Goal: Task Accomplishment & Management: Manage account settings

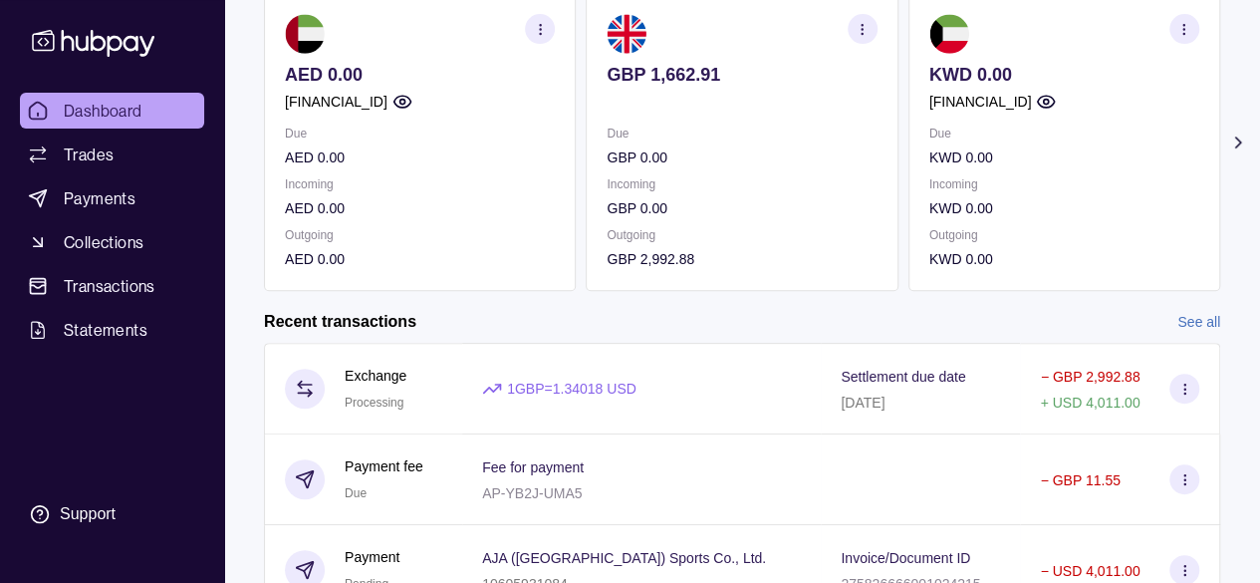
scroll to position [299, 0]
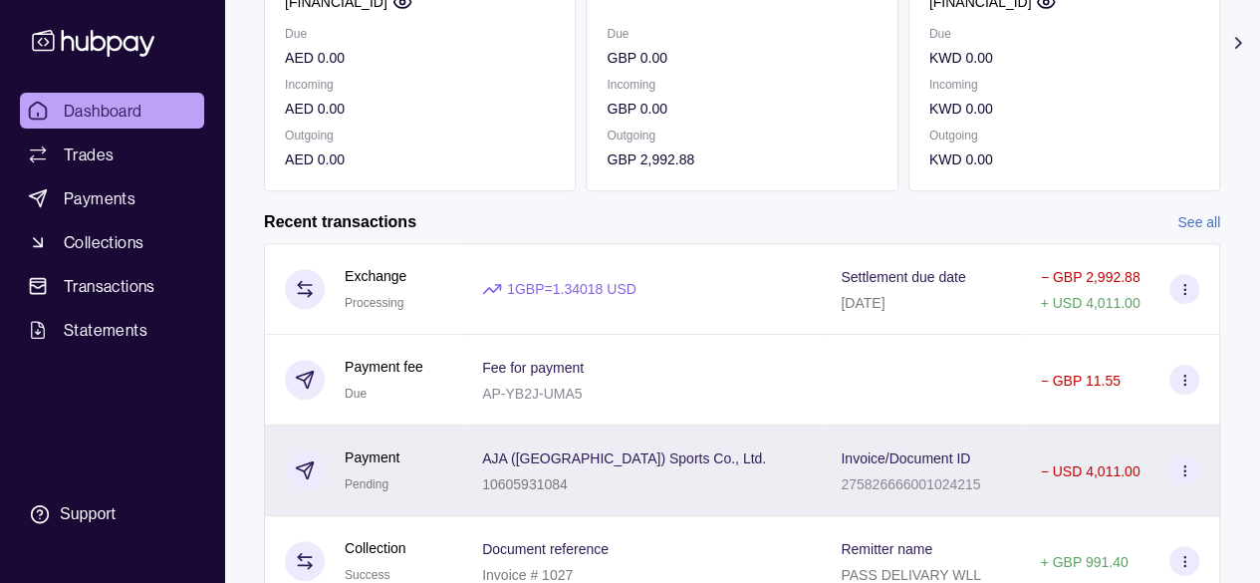
click at [686, 482] on div "10605931084" at bounding box center [624, 483] width 284 height 24
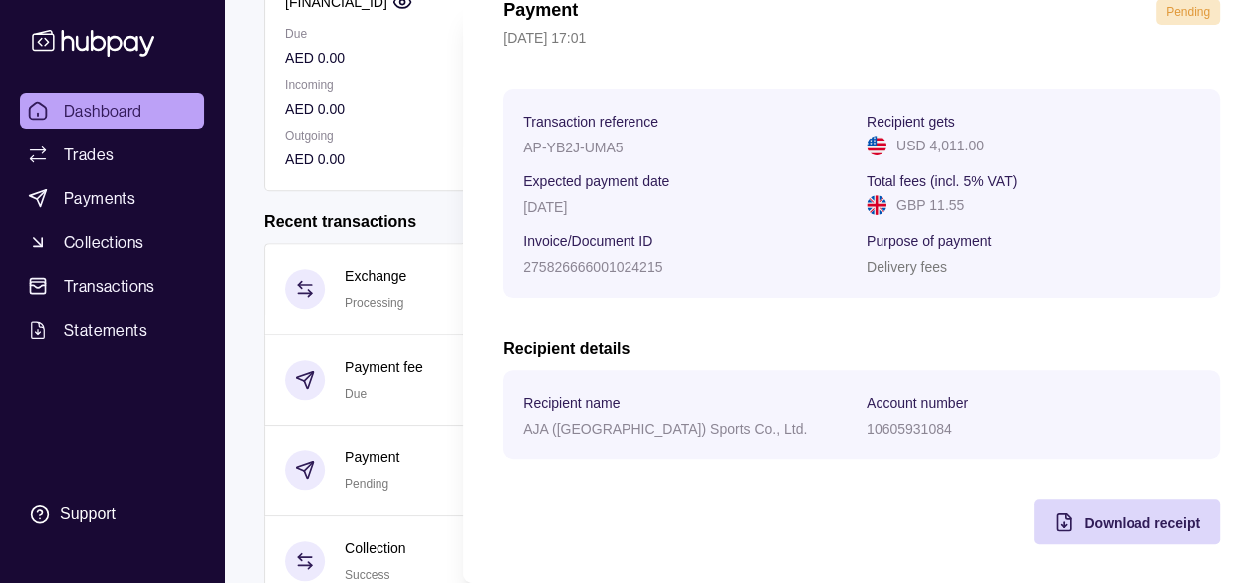
scroll to position [108, 0]
click at [1149, 540] on div "Download receipt" at bounding box center [1112, 520] width 176 height 45
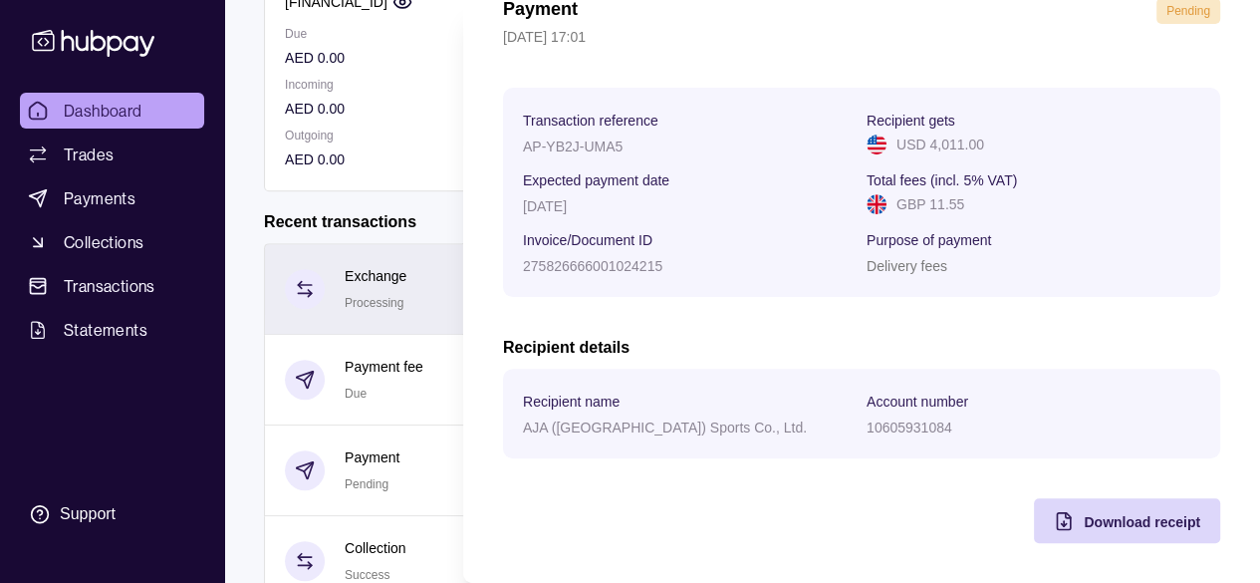
click at [395, 278] on html "Dashboard Trades Payments Collections Transactions Statements Support F Hello, …" at bounding box center [630, 231] width 1260 height 1060
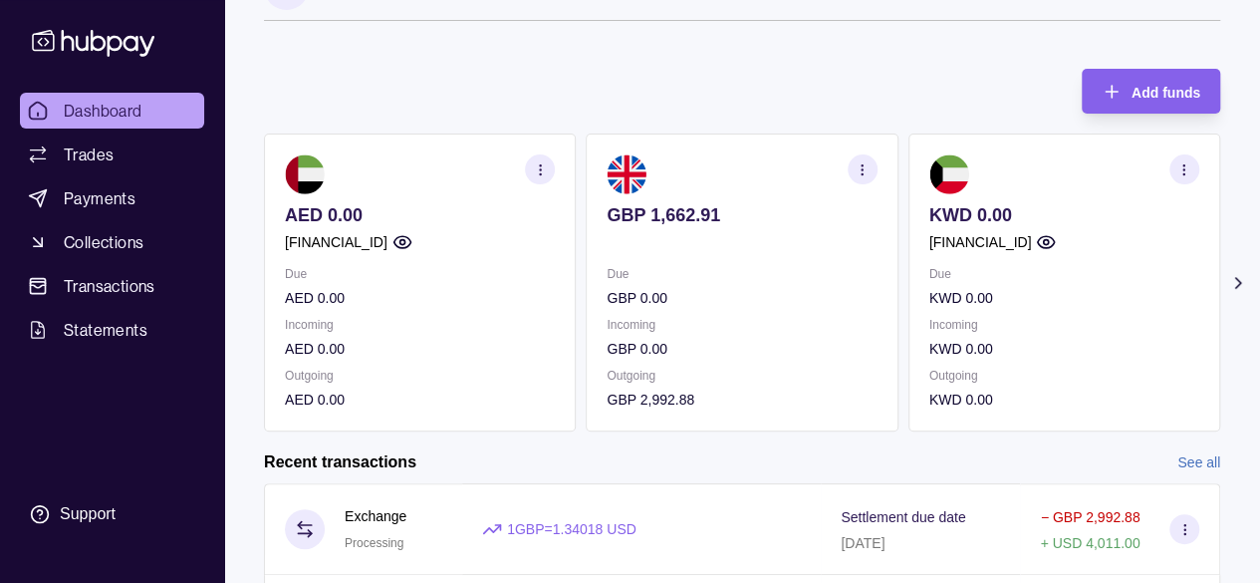
scroll to position [0, 0]
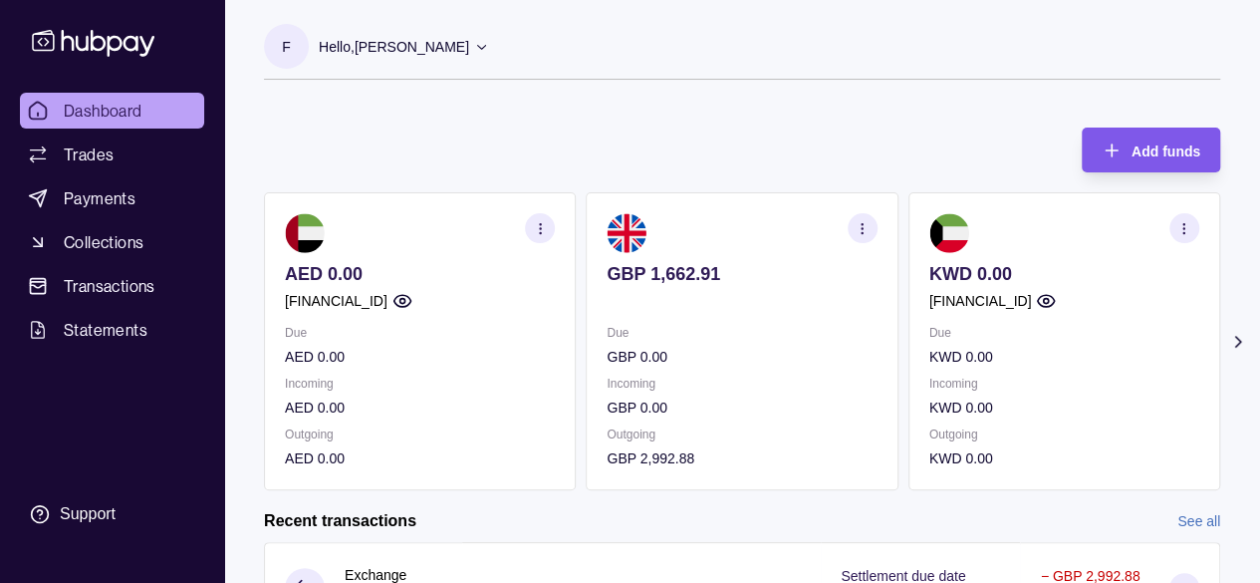
click at [1199, 128] on div "Add funds" at bounding box center [1136, 150] width 129 height 45
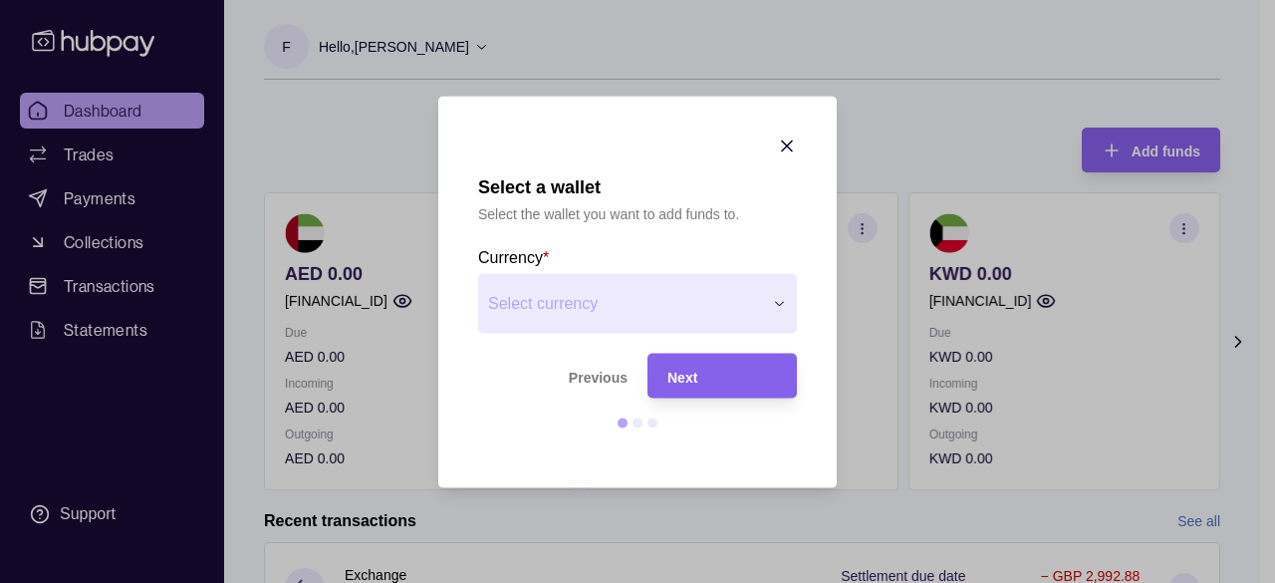
click at [787, 138] on icon "button" at bounding box center [787, 145] width 20 height 20
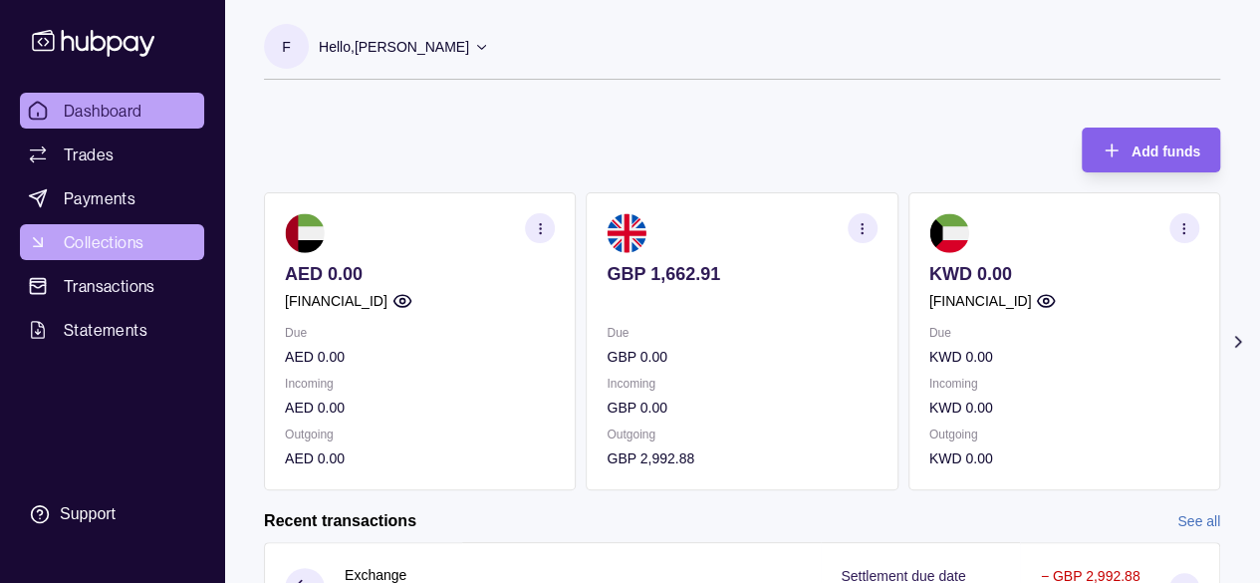
click at [78, 241] on span "Collections" at bounding box center [104, 242] width 80 height 24
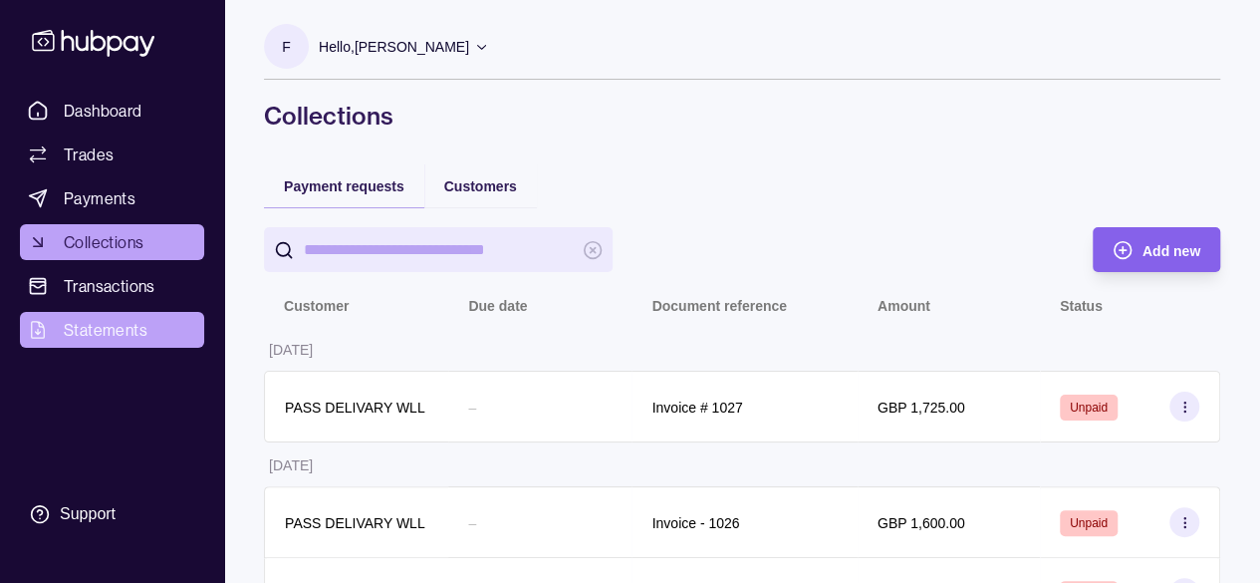
click at [82, 324] on span "Statements" at bounding box center [106, 330] width 84 height 24
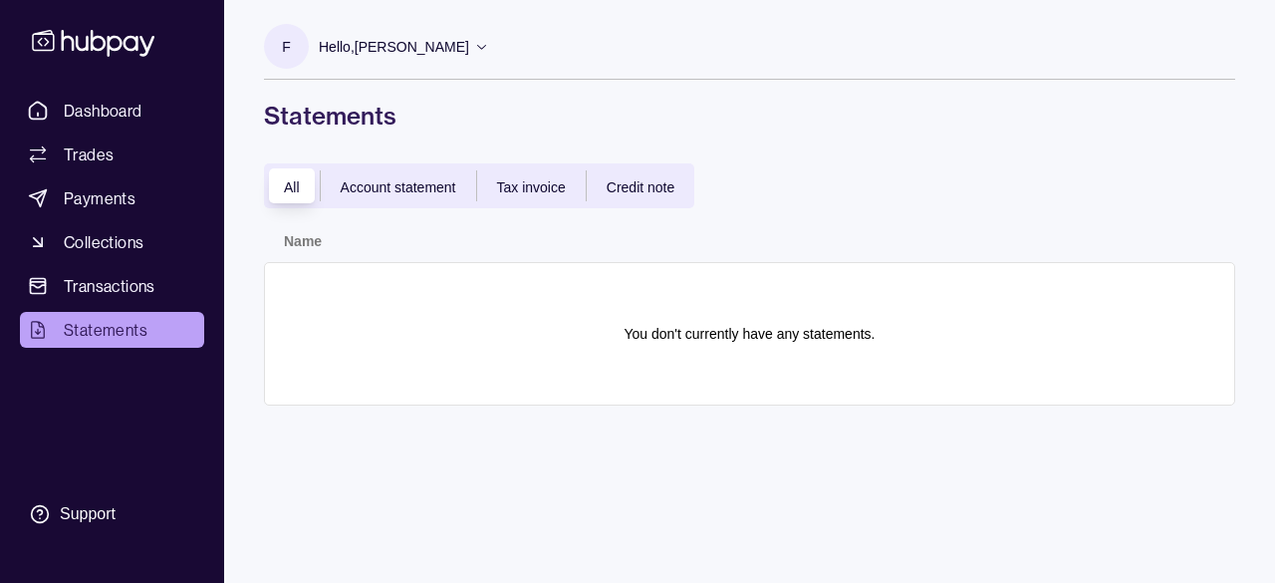
click at [305, 46] on section "F" at bounding box center [286, 46] width 45 height 45
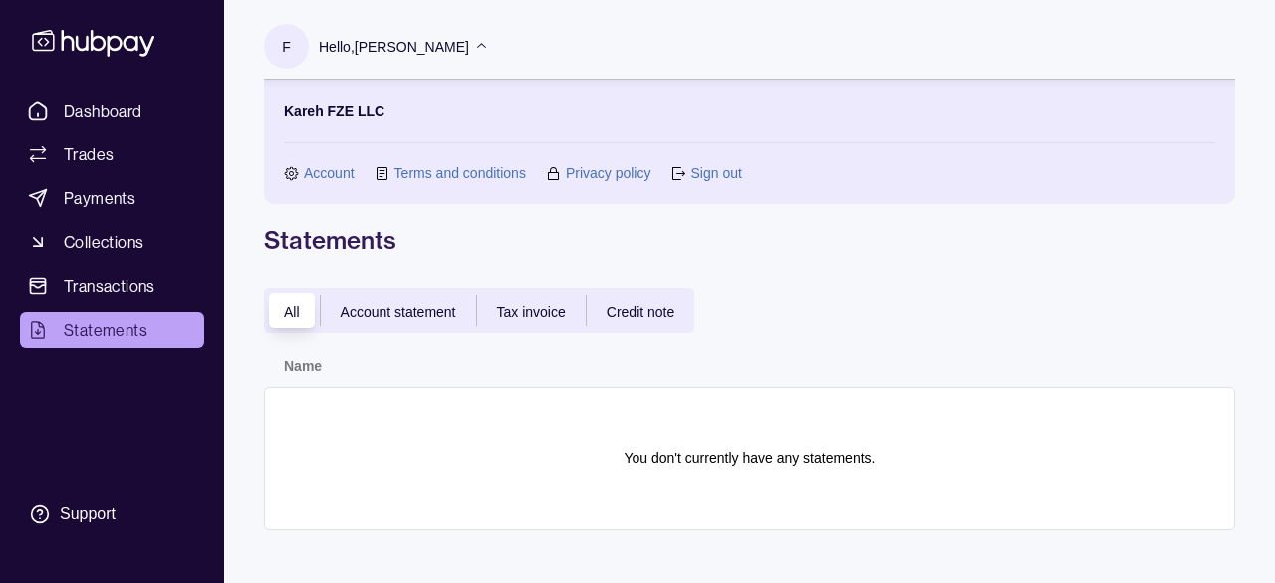
click at [332, 176] on link "Account" at bounding box center [329, 173] width 51 height 22
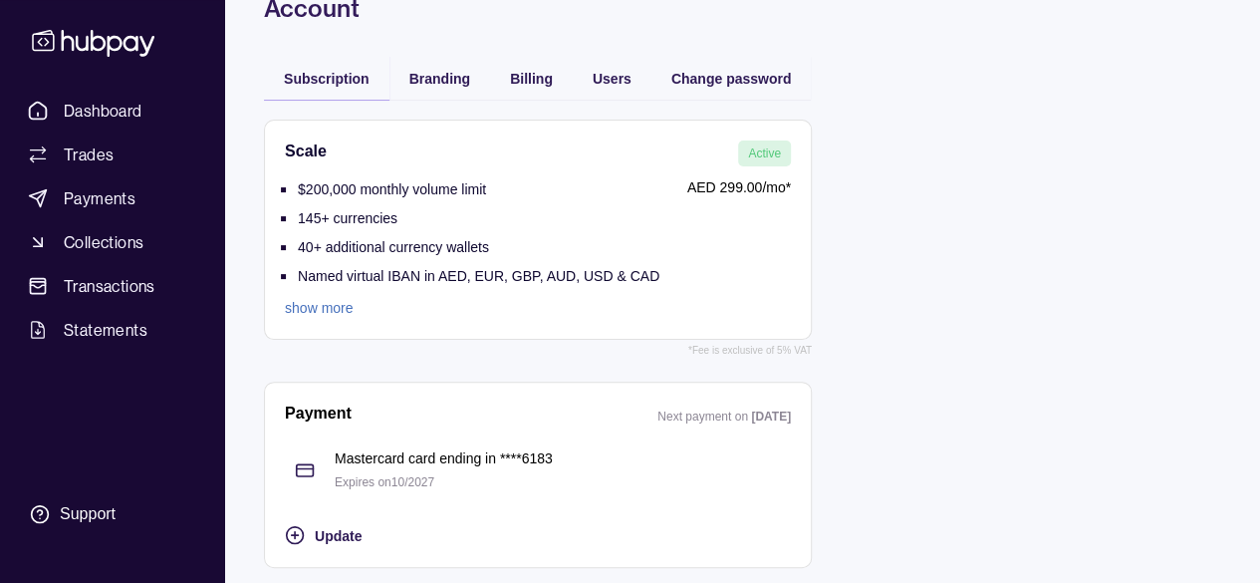
scroll to position [111, 0]
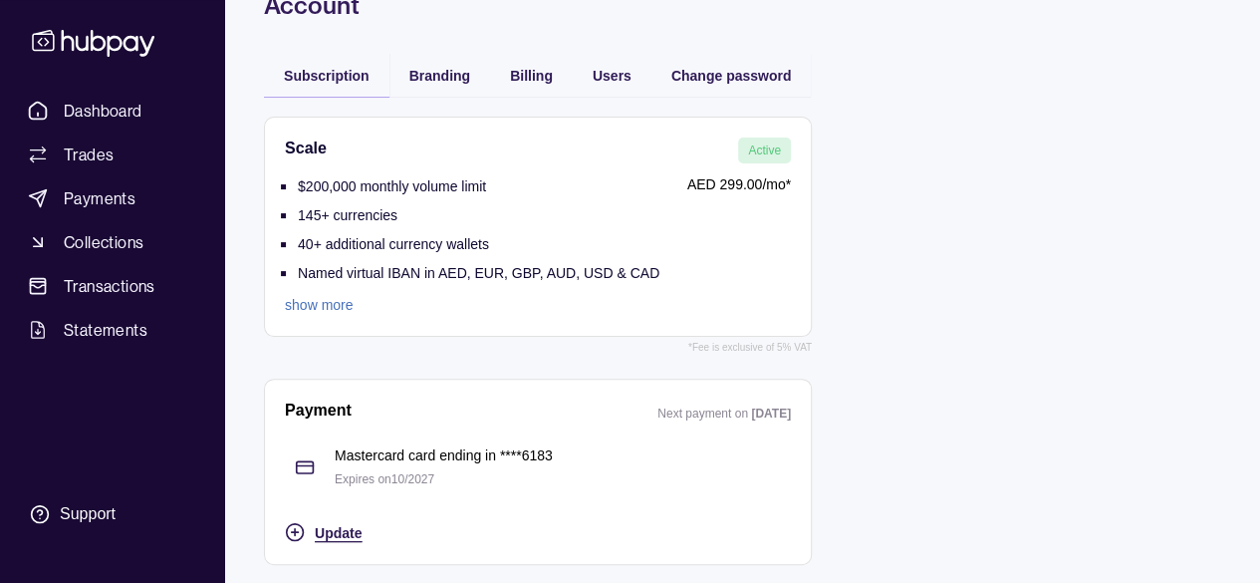
click at [324, 521] on div "Update" at bounding box center [553, 532] width 476 height 24
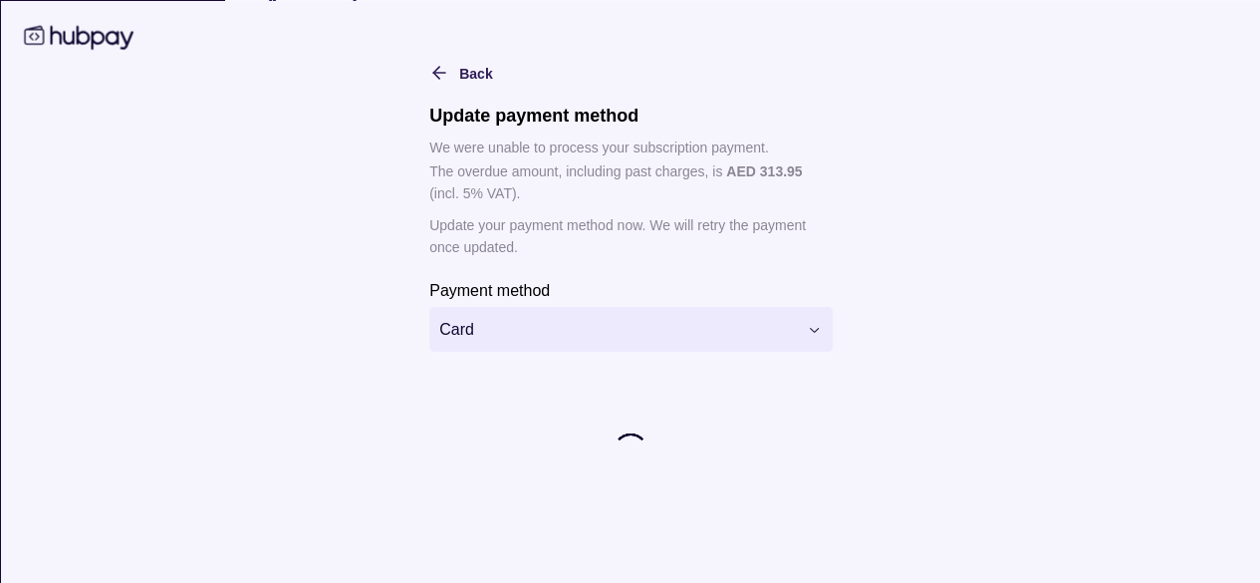
click at [526, 326] on html "**********" at bounding box center [630, 236] width 1260 height 695
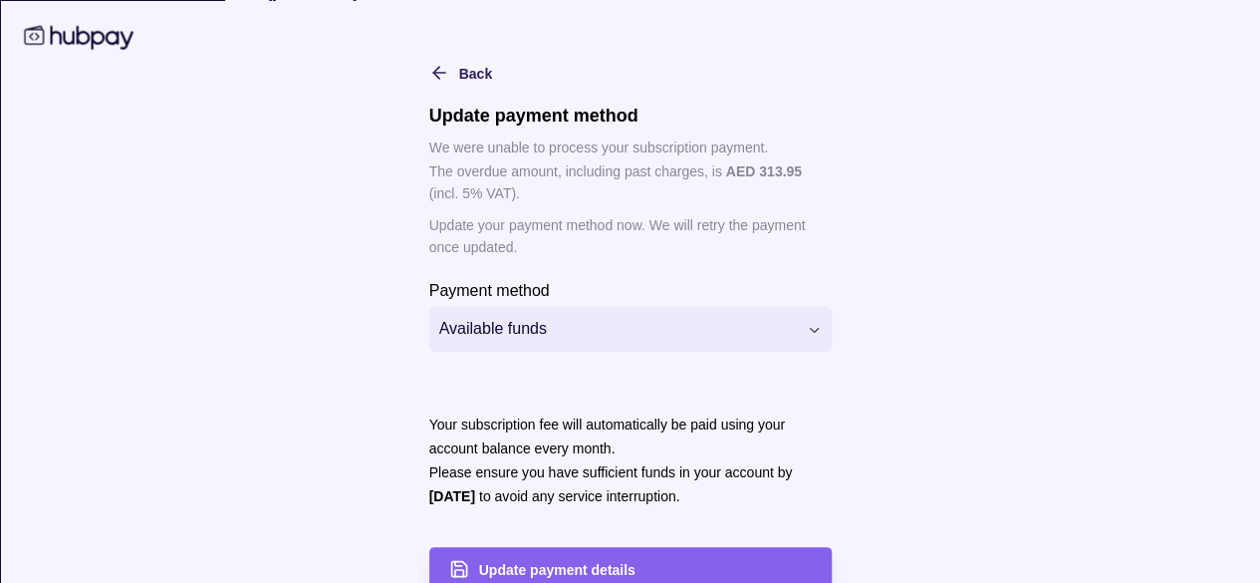
scroll to position [28, 0]
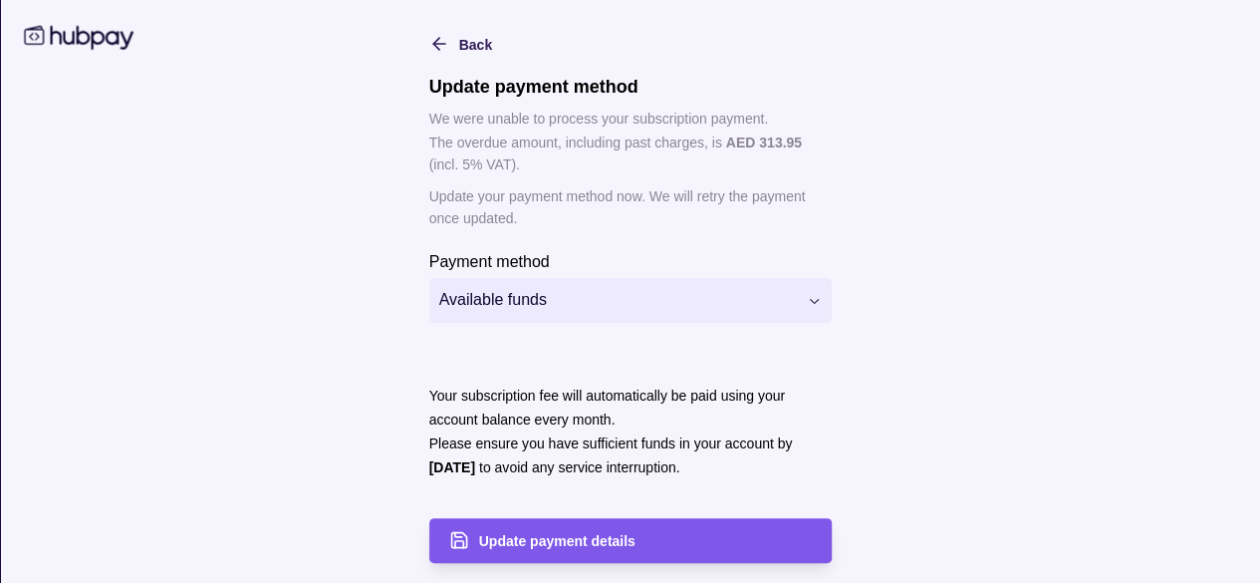
click at [547, 545] on span "Update payment details" at bounding box center [556, 542] width 156 height 16
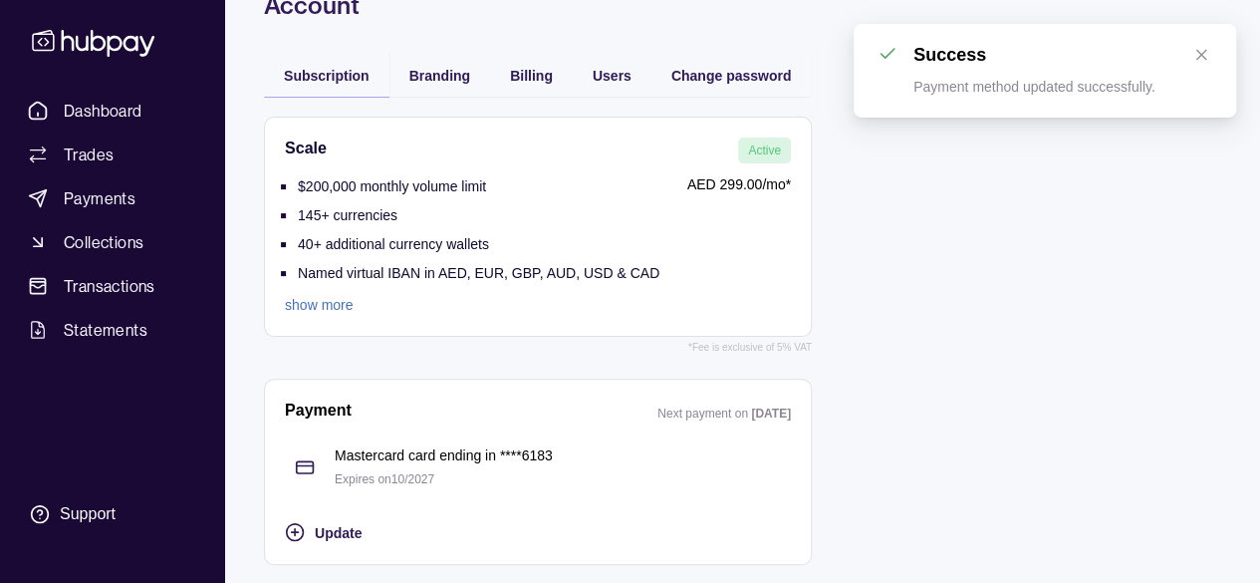
scroll to position [98, 0]
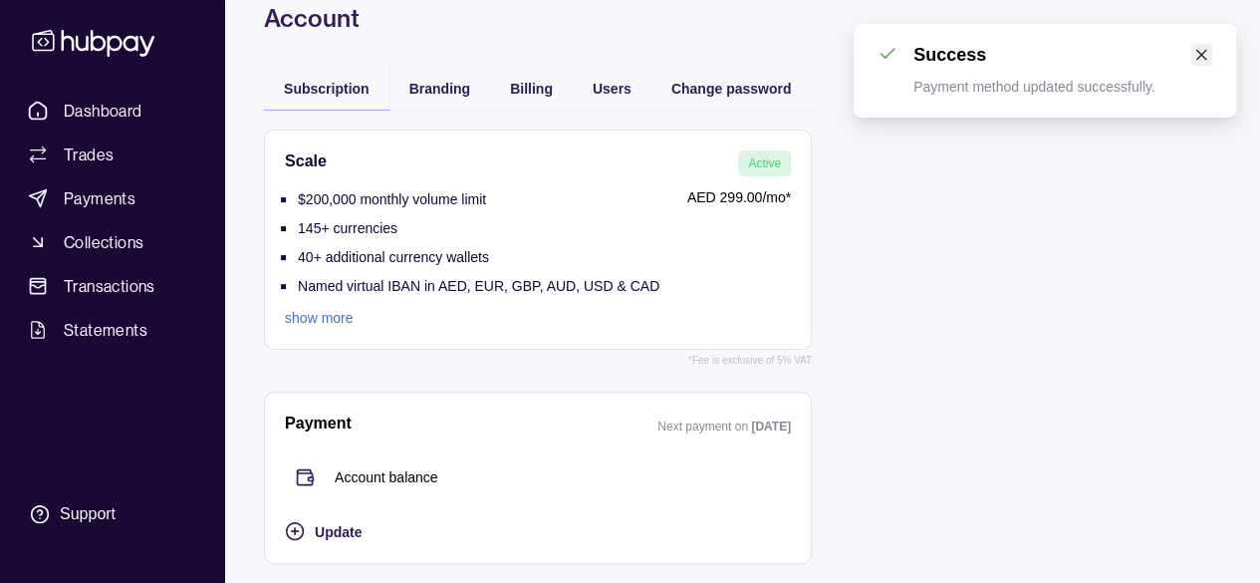
click at [1190, 53] on link "Close" at bounding box center [1201, 55] width 22 height 22
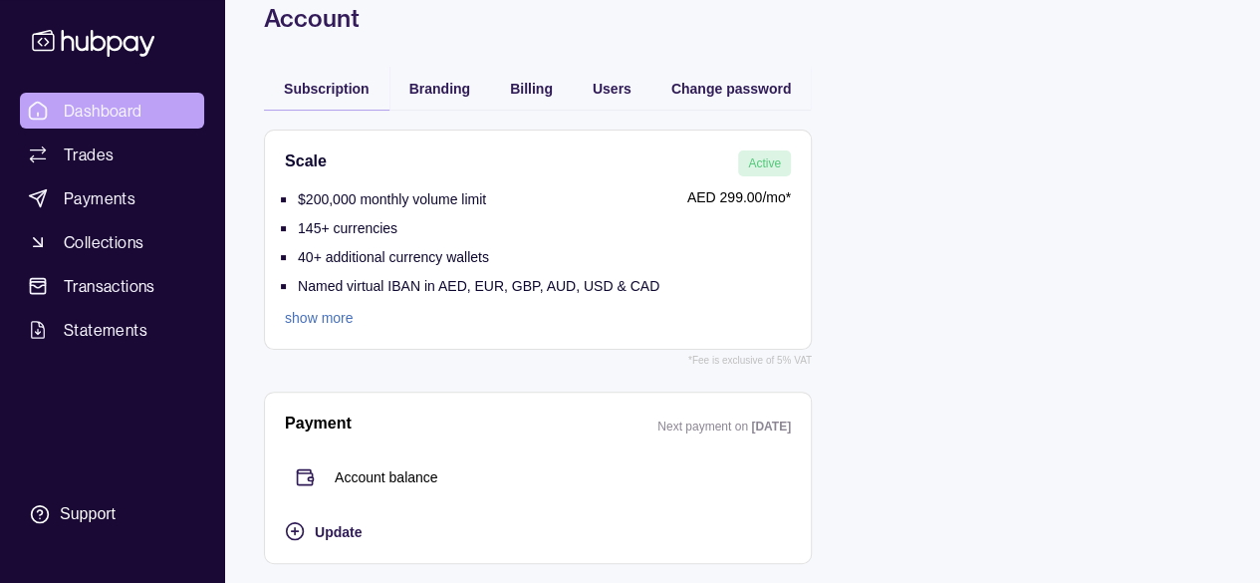
click at [159, 118] on link "Dashboard" at bounding box center [112, 111] width 184 height 36
